Goal: Task Accomplishment & Management: Manage account settings

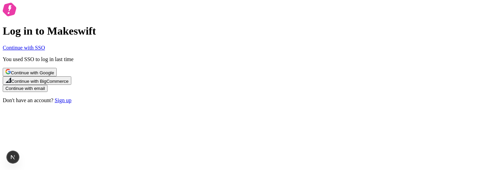
click at [45, 51] on link "Continue with SSO" at bounding box center [24, 48] width 42 height 6
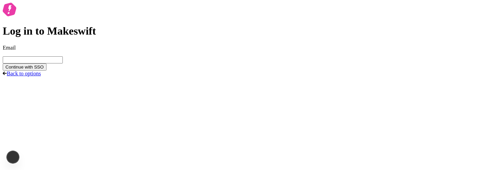
click at [63, 64] on input "Email" at bounding box center [33, 59] width 60 height 7
type input "[EMAIL_ADDRESS][DOMAIN_NAME]"
click at [47, 71] on button "Continue with SSO" at bounding box center [25, 67] width 44 height 7
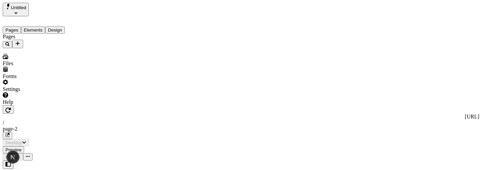
click at [32, 92] on div "Settings" at bounding box center [44, 85] width 82 height 13
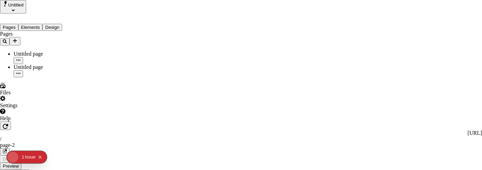
scroll to position [54, 0]
type input "/page-2"
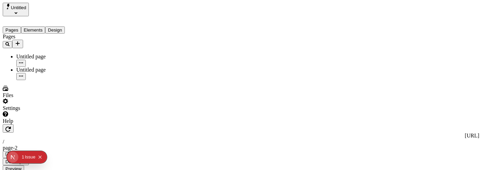
click at [38, 80] on div "Pages Untitled page Untitled page" at bounding box center [44, 57] width 82 height 47
click at [26, 6] on span "Untitled" at bounding box center [18, 7] width 15 height 5
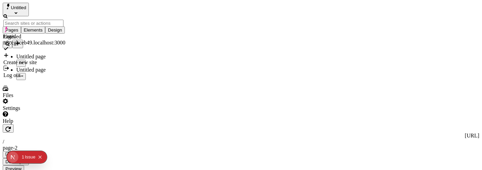
click at [35, 72] on div "Log out" at bounding box center [34, 75] width 62 height 6
